Goal: Task Accomplishment & Management: Manage account settings

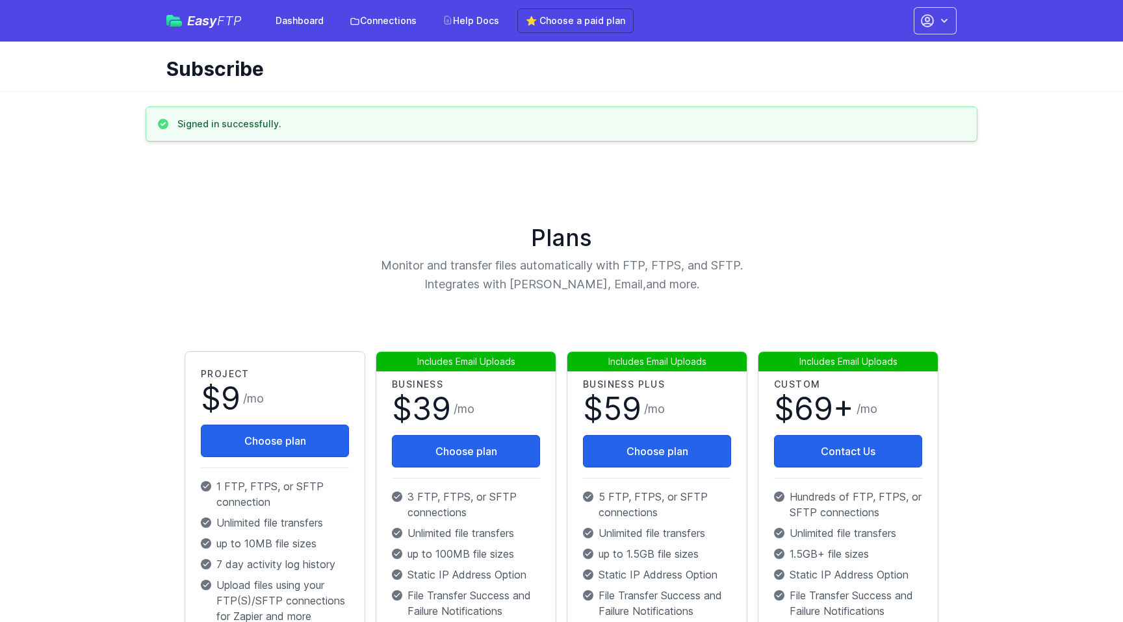
scroll to position [3, 0]
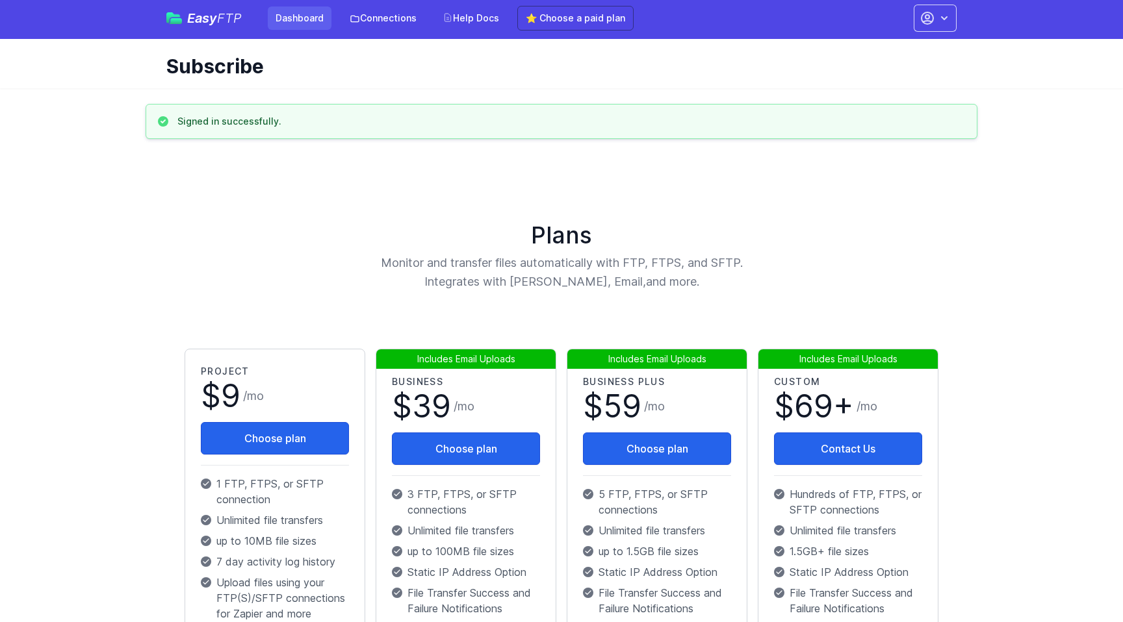
click at [296, 17] on link "Dashboard" at bounding box center [300, 17] width 64 height 23
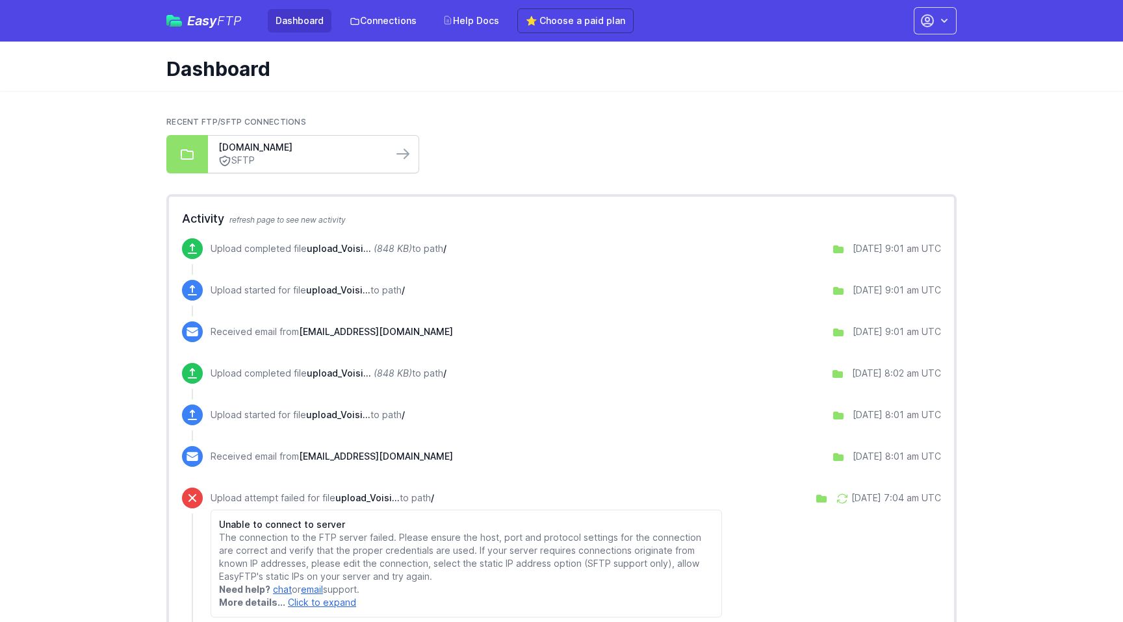
click at [368, 158] on link "SFTP" at bounding box center [300, 161] width 164 height 14
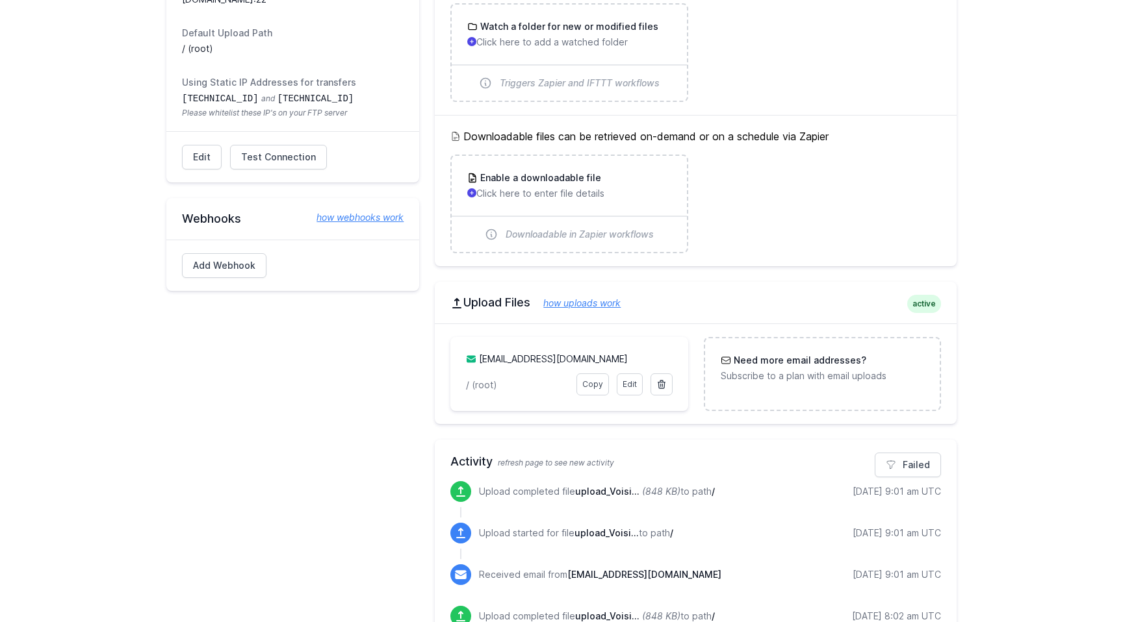
scroll to position [229, 0]
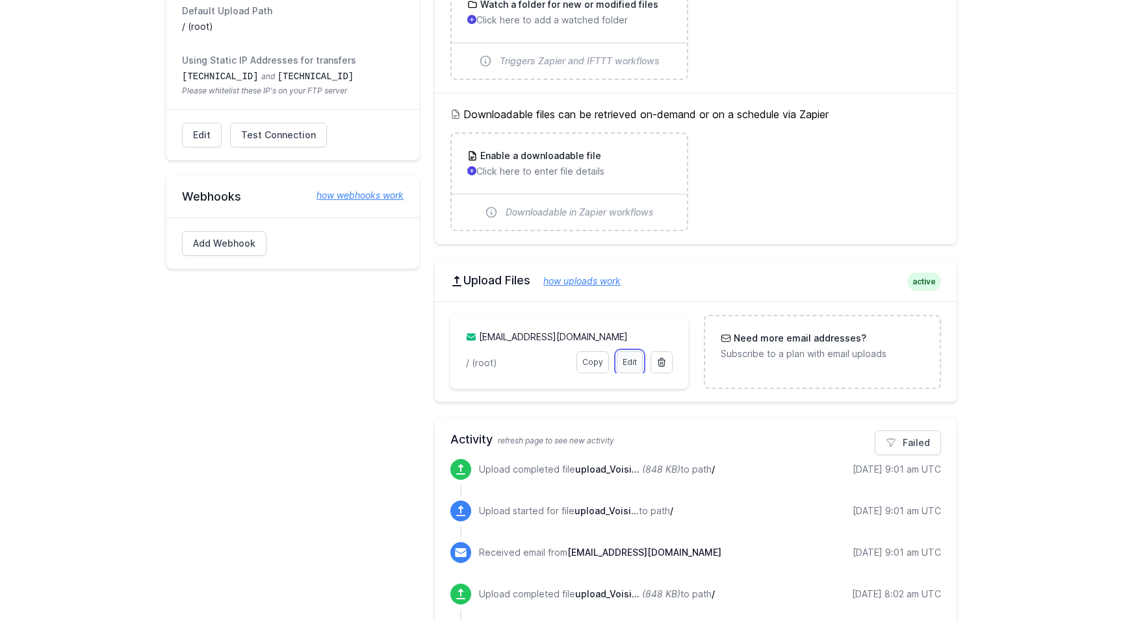
click at [633, 366] on link "Edit" at bounding box center [630, 362] width 26 height 22
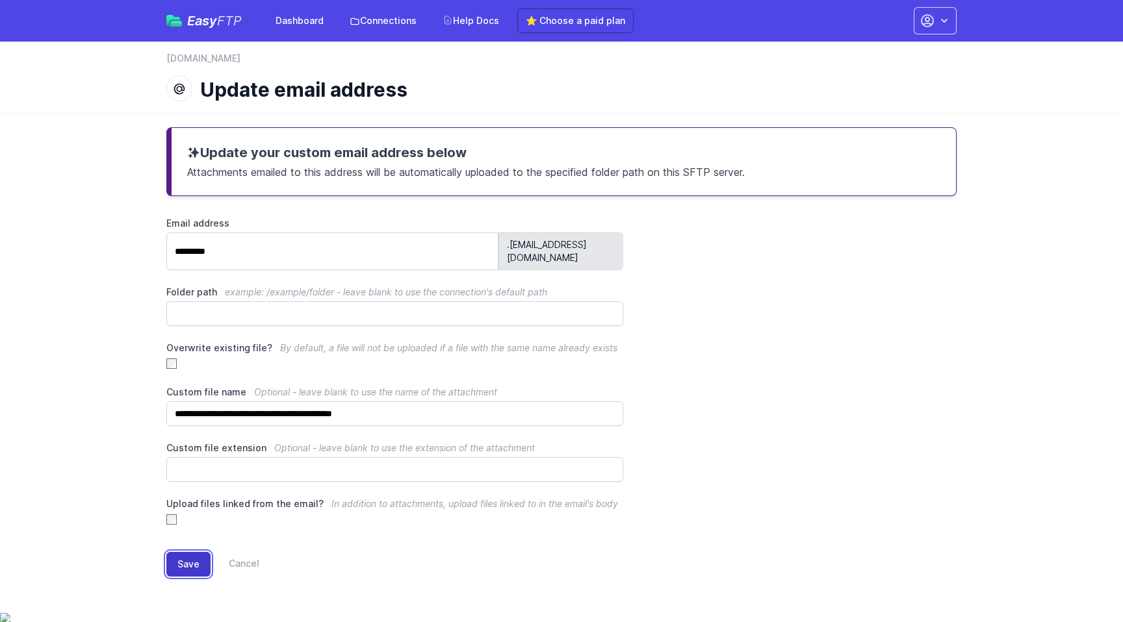
click at [185, 552] on button "Save" at bounding box center [188, 564] width 44 height 25
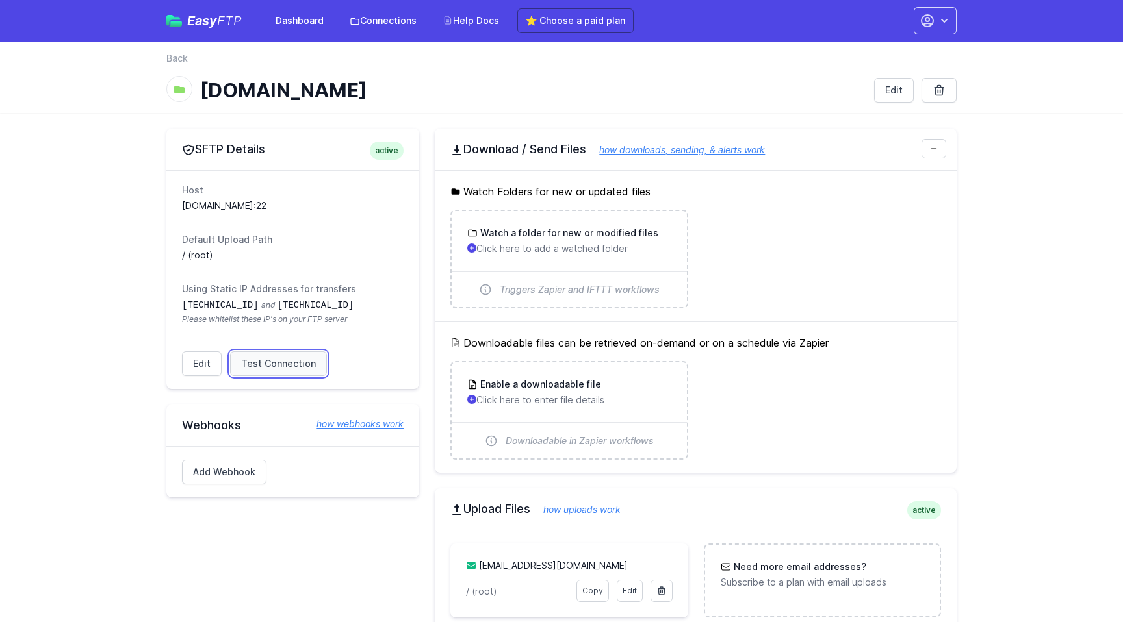
click at [308, 367] on span "Test Connection" at bounding box center [278, 363] width 75 height 13
